Goal: Information Seeking & Learning: Learn about a topic

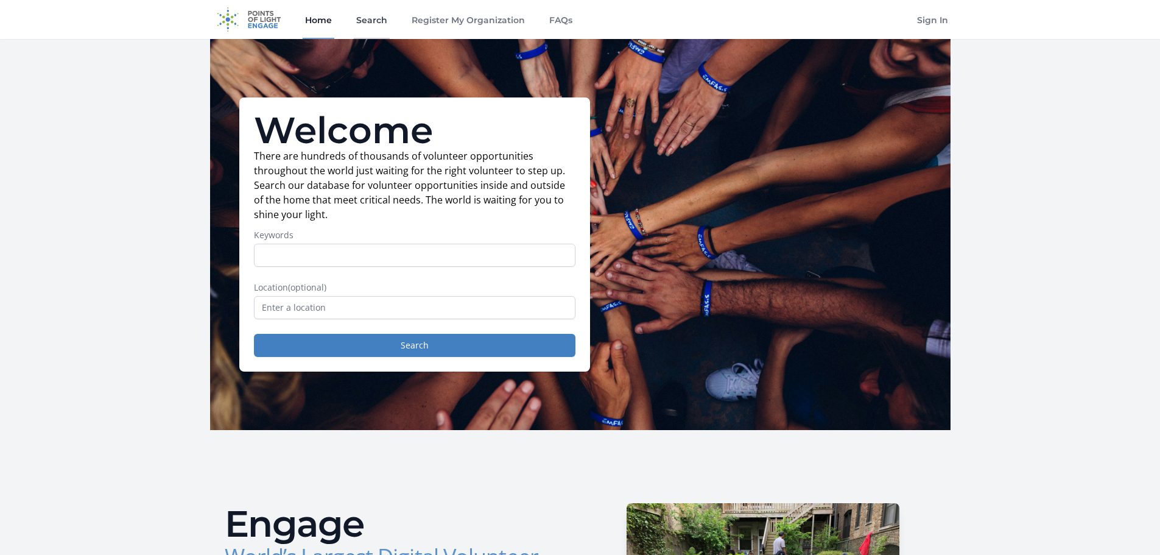
click at [373, 21] on link "Search" at bounding box center [372, 19] width 36 height 39
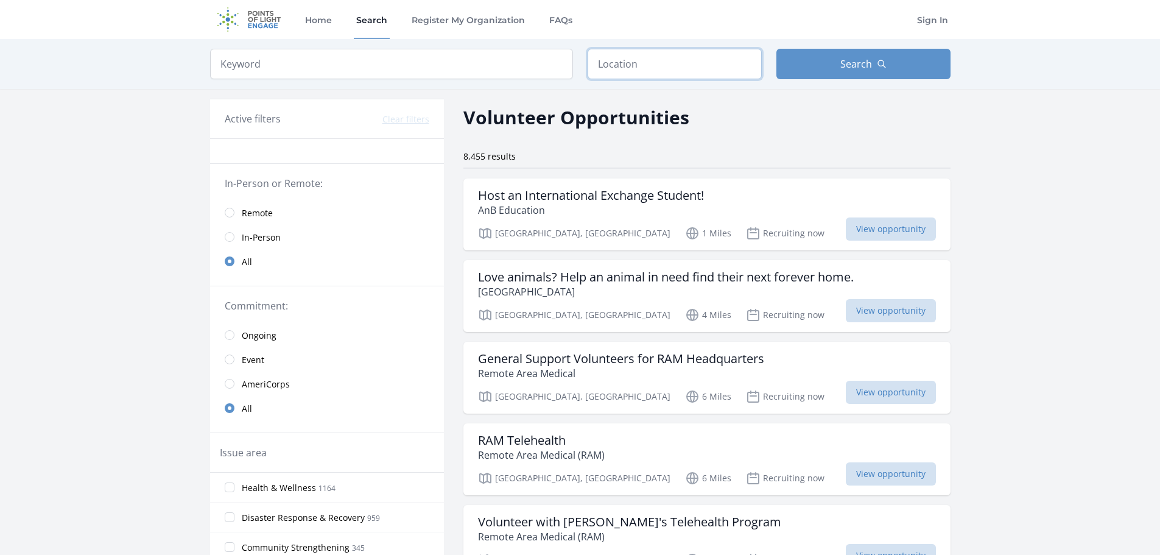
click at [696, 71] on input "text" at bounding box center [675, 64] width 174 height 30
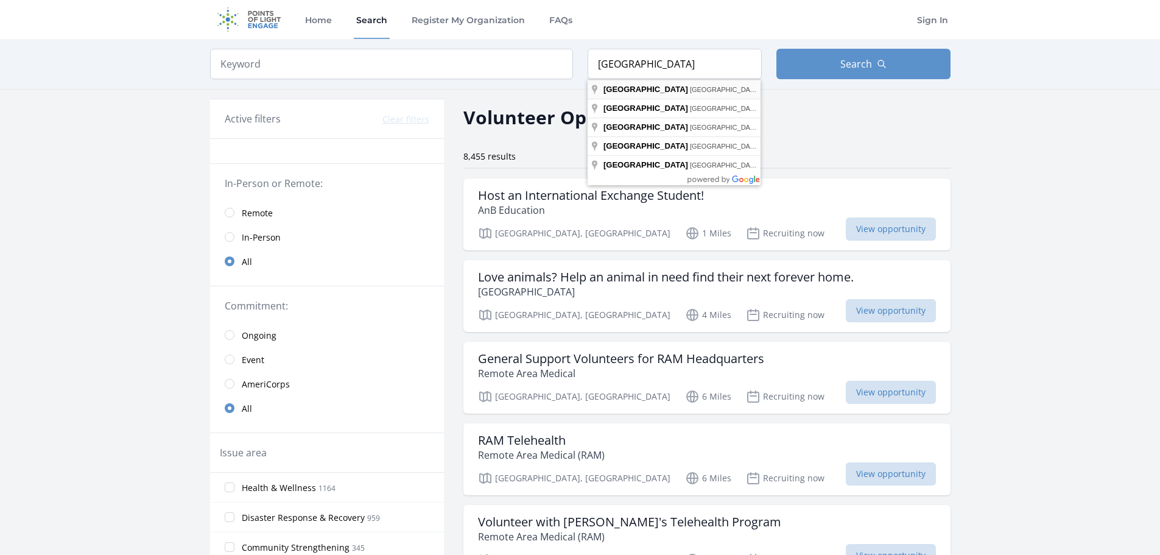
type input "Knoxville, TN, USA"
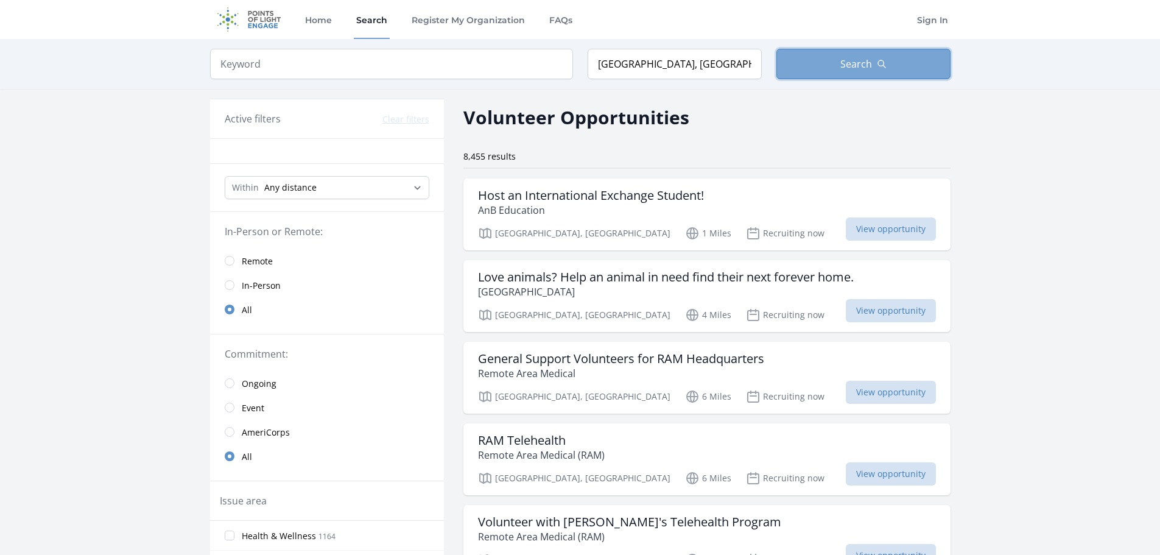
click at [895, 61] on button "Search" at bounding box center [864, 64] width 174 height 30
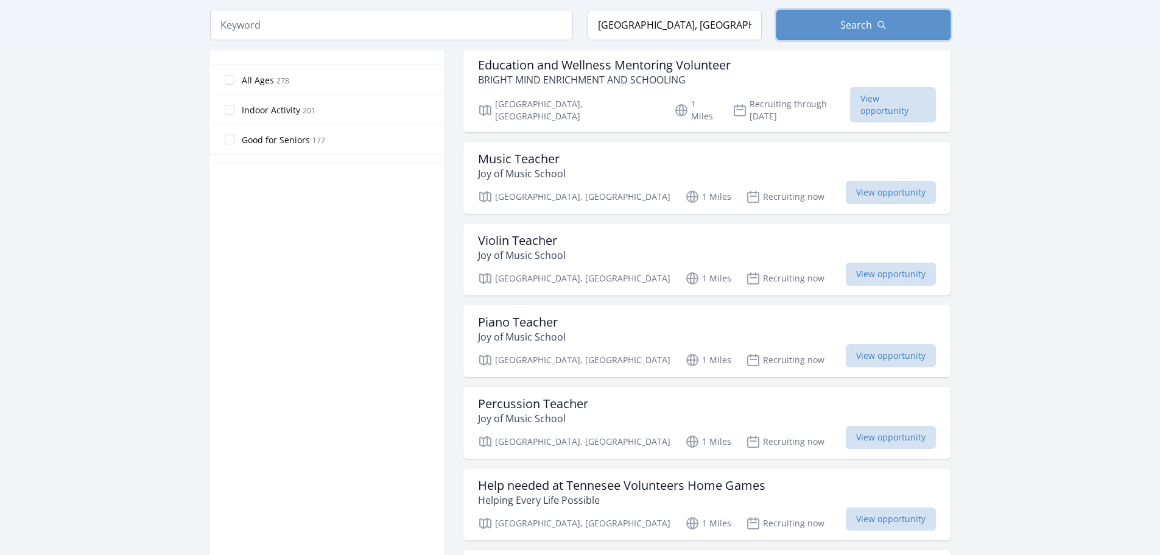
scroll to position [974, 0]
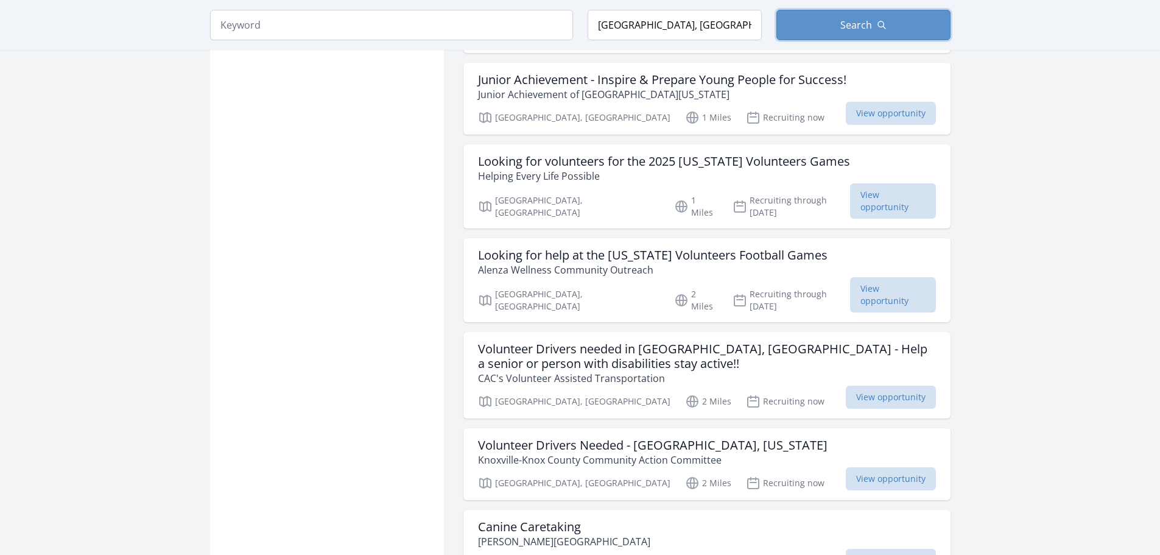
scroll to position [1157, 0]
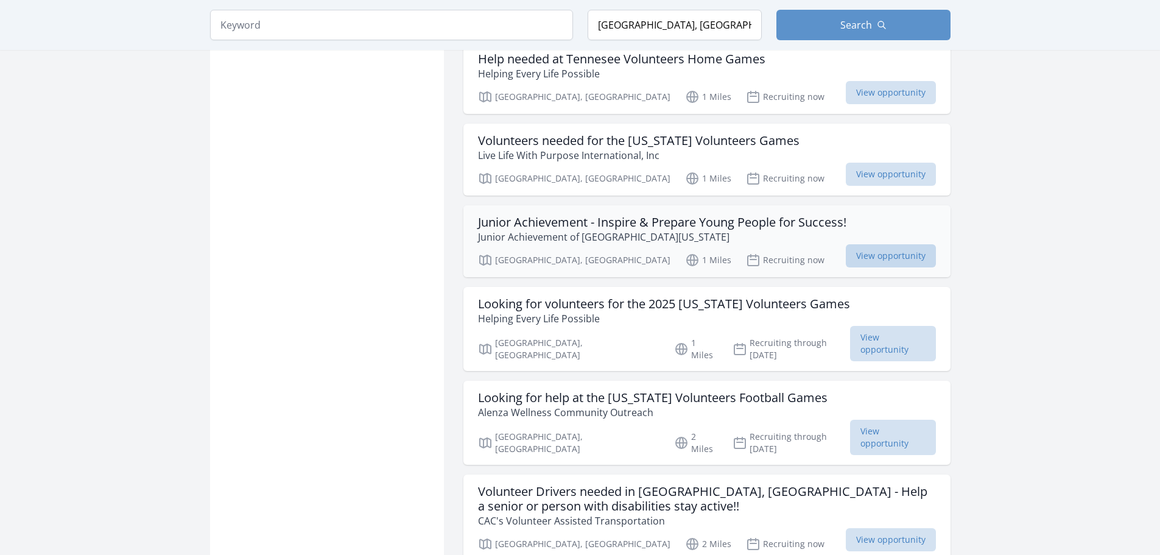
click at [877, 244] on span "View opportunity" at bounding box center [891, 255] width 90 height 23
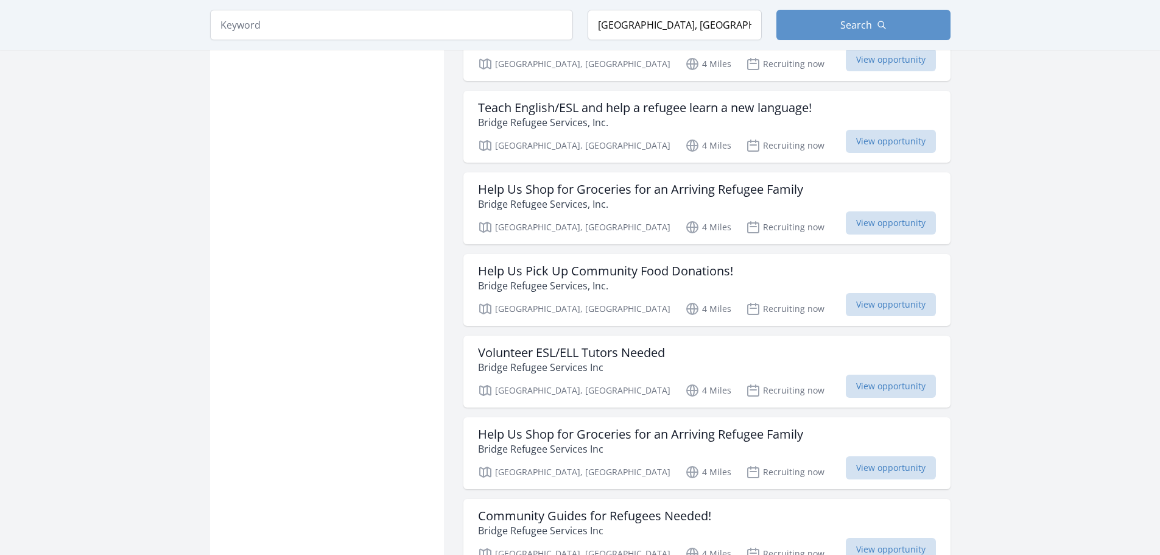
scroll to position [2619, 0]
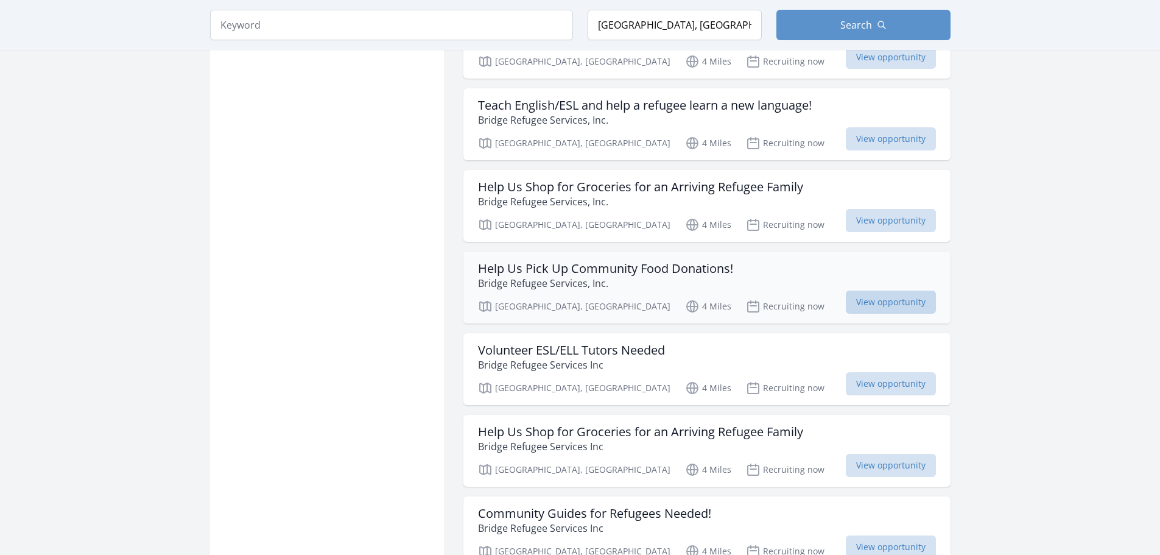
click at [914, 291] on span "View opportunity" at bounding box center [891, 302] width 90 height 23
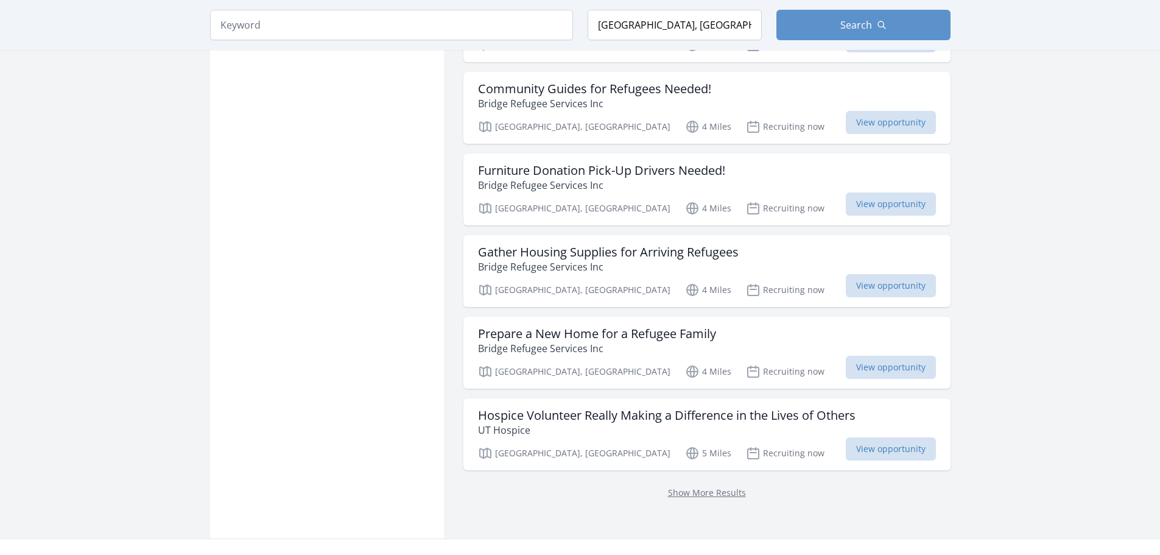
scroll to position [3045, 0]
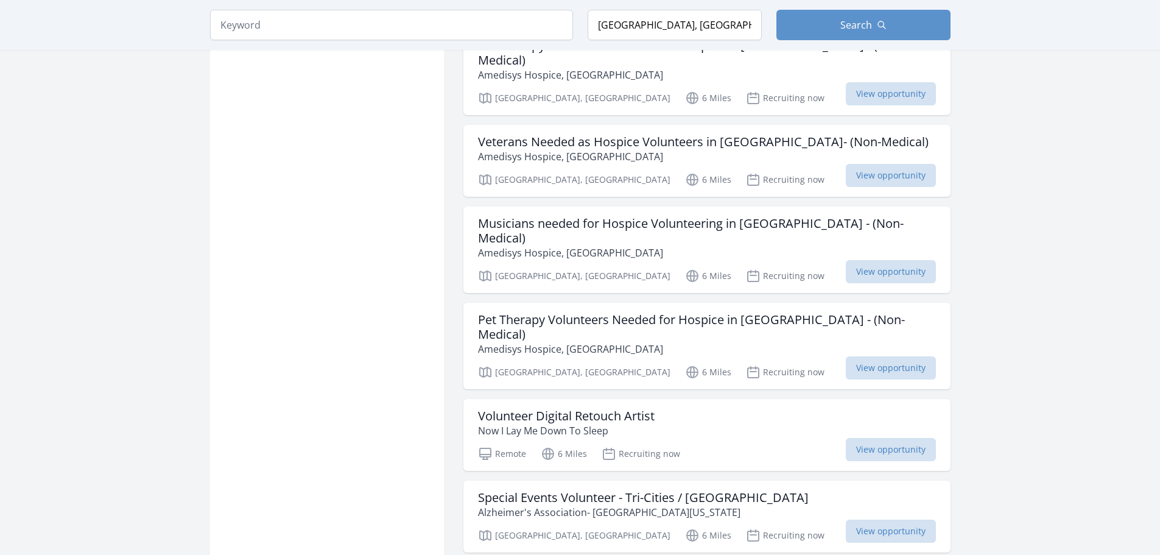
scroll to position [4081, 0]
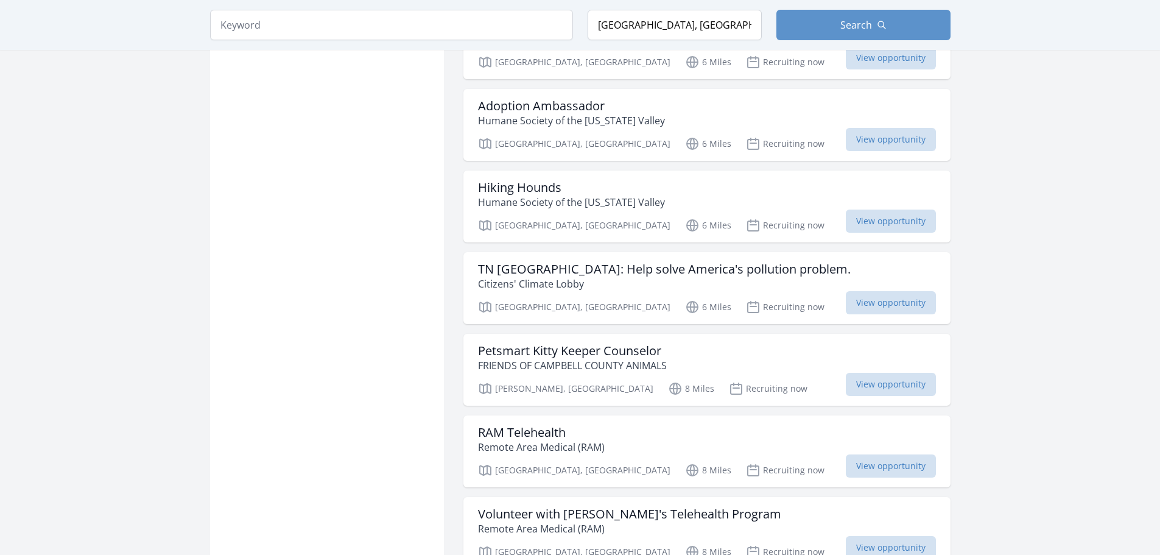
scroll to position [5786, 0]
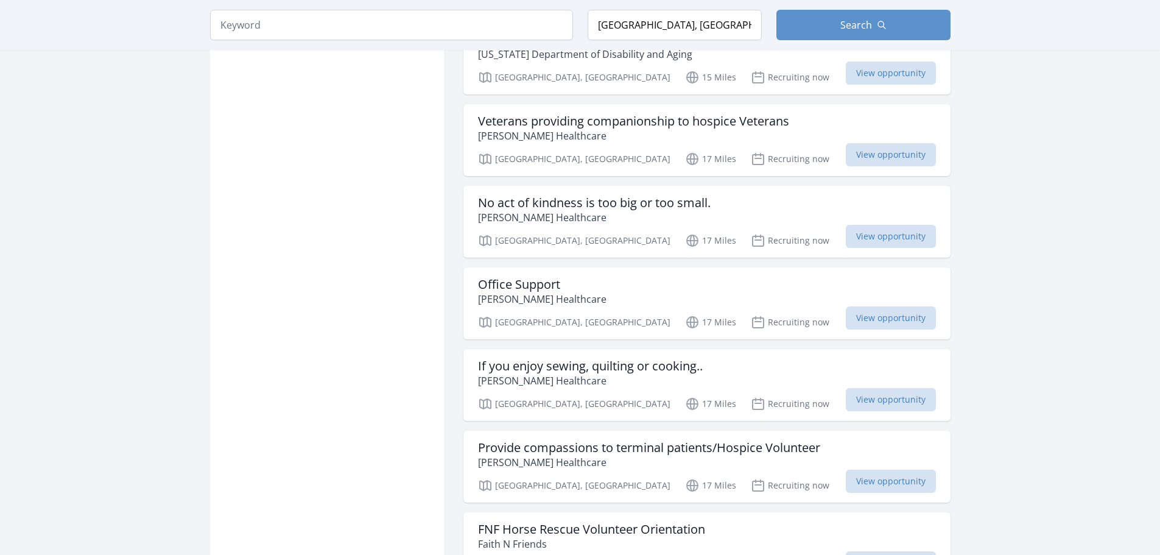
scroll to position [7796, 0]
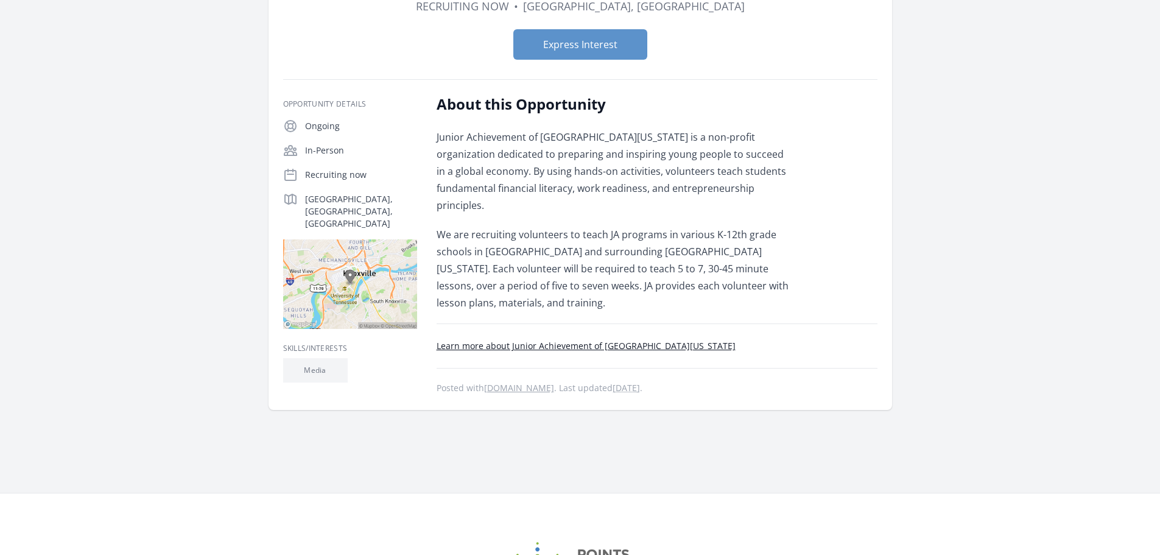
scroll to position [46, 0]
